Goal: Information Seeking & Learning: Check status

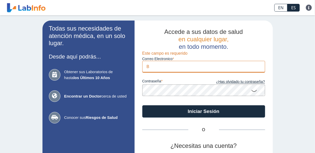
type input "[EMAIL_ADDRESS][DOMAIN_NAME]"
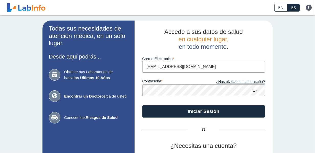
click at [142, 105] on button "Iniciar Sesión" at bounding box center [203, 111] width 123 height 12
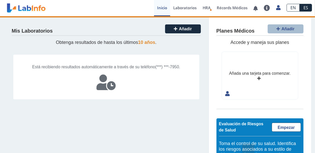
click at [120, 80] on div "Está recibiendo resultados automáticamente a través de su teléfono (***) ***-79…" at bounding box center [106, 76] width 187 height 45
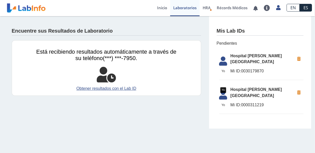
click at [225, 90] on icon at bounding box center [223, 96] width 14 height 12
click at [251, 87] on li "[GEOGRAPHIC_DATA] [PERSON_NAME][GEOGRAPHIC_DATA] ID: 0000311219" at bounding box center [261, 99] width 84 height 30
click at [250, 68] on span "Mi ID: 0030179870" at bounding box center [263, 71] width 64 height 6
click at [223, 45] on span "Pendientes" at bounding box center [260, 43] width 87 height 6
click at [102, 88] on link "Obtener resultados con el Lab ID" at bounding box center [106, 88] width 140 height 6
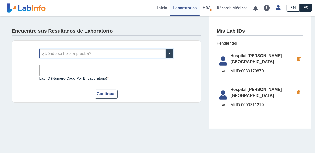
click at [40, 105] on div "Encuentre sus Resultados de Laboratorio ¿Dónde se hizo la prueba? Lab ID (númer…" at bounding box center [106, 63] width 205 height 94
click at [58, 53] on input "text" at bounding box center [107, 53] width 134 height 9
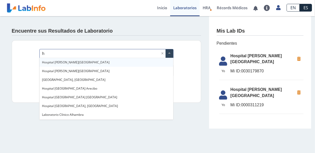
type input "ho"
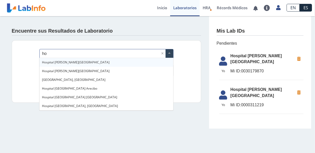
click at [68, 64] on span "Hospital [PERSON_NAME][GEOGRAPHIC_DATA]" at bounding box center [76, 62] width 68 height 4
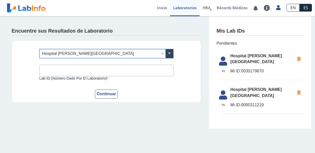
click at [50, 70] on input "Lab ID (número dado por el laboratorio)" at bounding box center [106, 71] width 134 height 12
type input "0000"
click at [103, 98] on button "Continuar" at bounding box center [106, 93] width 23 height 9
click at [65, 64] on div "0000 Lab ID (número dado por el laboratorio) Este campo es requerido" at bounding box center [106, 69] width 134 height 22
click at [65, 68] on input "0000" at bounding box center [106, 71] width 134 height 12
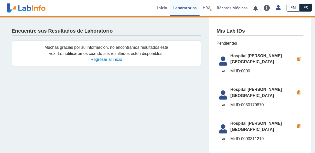
click at [101, 60] on link "Regresar al inicio" at bounding box center [106, 59] width 31 height 4
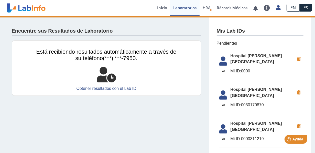
click at [301, 60] on icon at bounding box center [299, 58] width 9 height 9
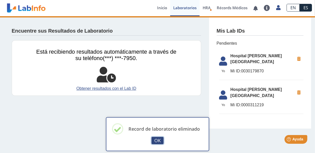
click at [160, 138] on button "OK" at bounding box center [158, 139] width 12 height 7
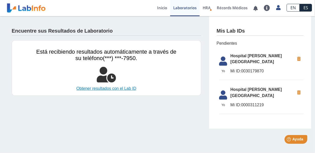
click at [111, 87] on link "Obtener resultados con el Lab ID" at bounding box center [106, 88] width 140 height 6
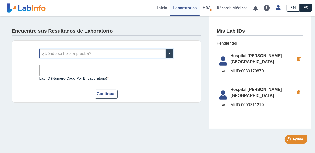
click at [74, 55] on input "text" at bounding box center [107, 53] width 134 height 9
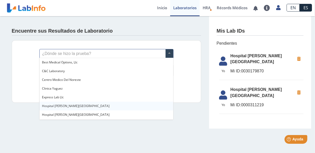
click at [54, 105] on span "Hospital [PERSON_NAME][GEOGRAPHIC_DATA]" at bounding box center [76, 105] width 68 height 4
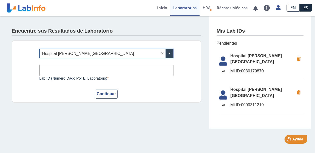
click at [51, 71] on input "Lab ID (número dado por el laboratorio)" at bounding box center [106, 71] width 134 height 12
type input "0000311219"
click at [110, 96] on button "Continuar" at bounding box center [106, 93] width 23 height 9
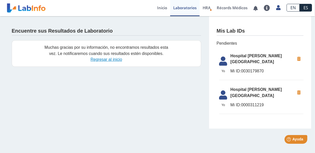
click at [103, 61] on link "Regresar al inicio" at bounding box center [106, 59] width 31 height 4
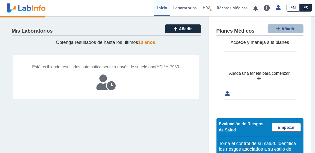
click at [210, 11] on link "HRA Evaluación de Riesgos de Salud" at bounding box center [207, 8] width 14 height 16
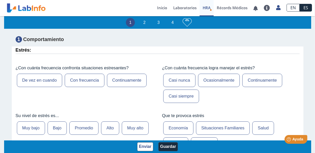
scroll to position [102, 0]
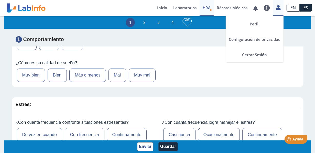
click at [281, 8] on icon at bounding box center [278, 8] width 4 height 4
click at [254, 53] on link "Cerrar Sesión" at bounding box center [255, 54] width 58 height 15
